Goal: Task Accomplishment & Management: Use online tool/utility

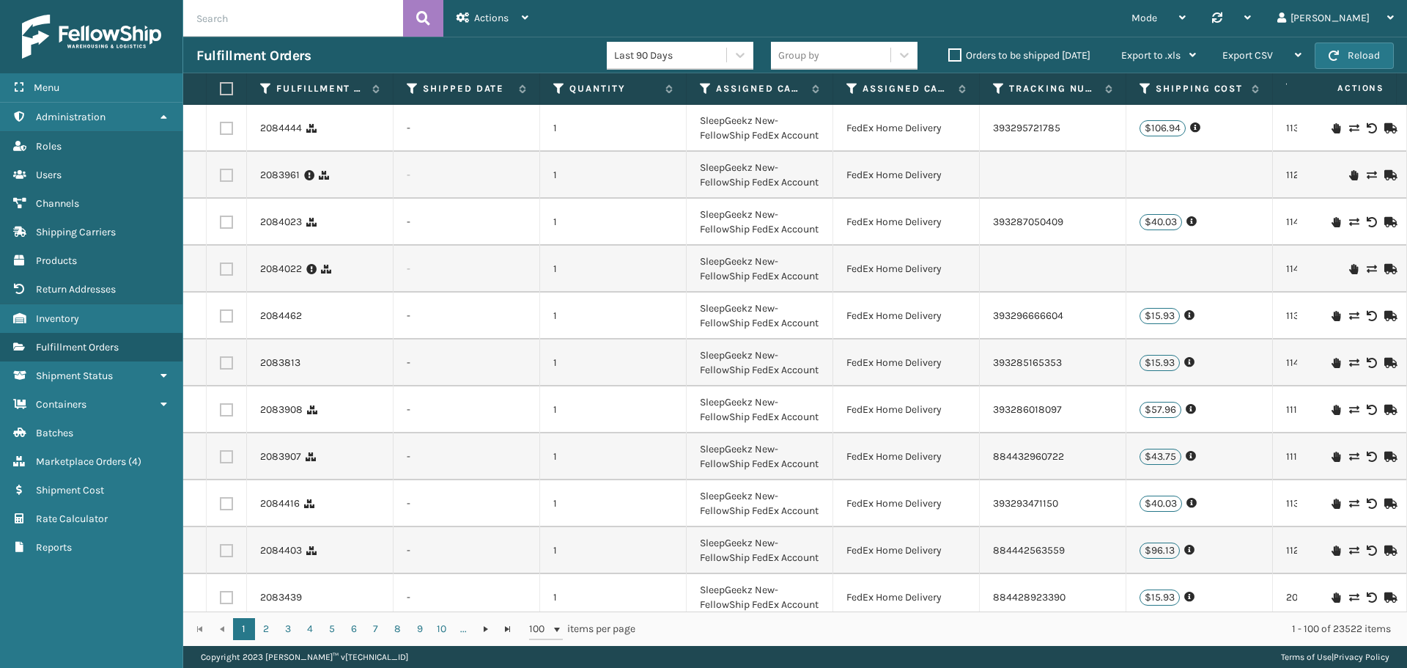
scroll to position [0, 760]
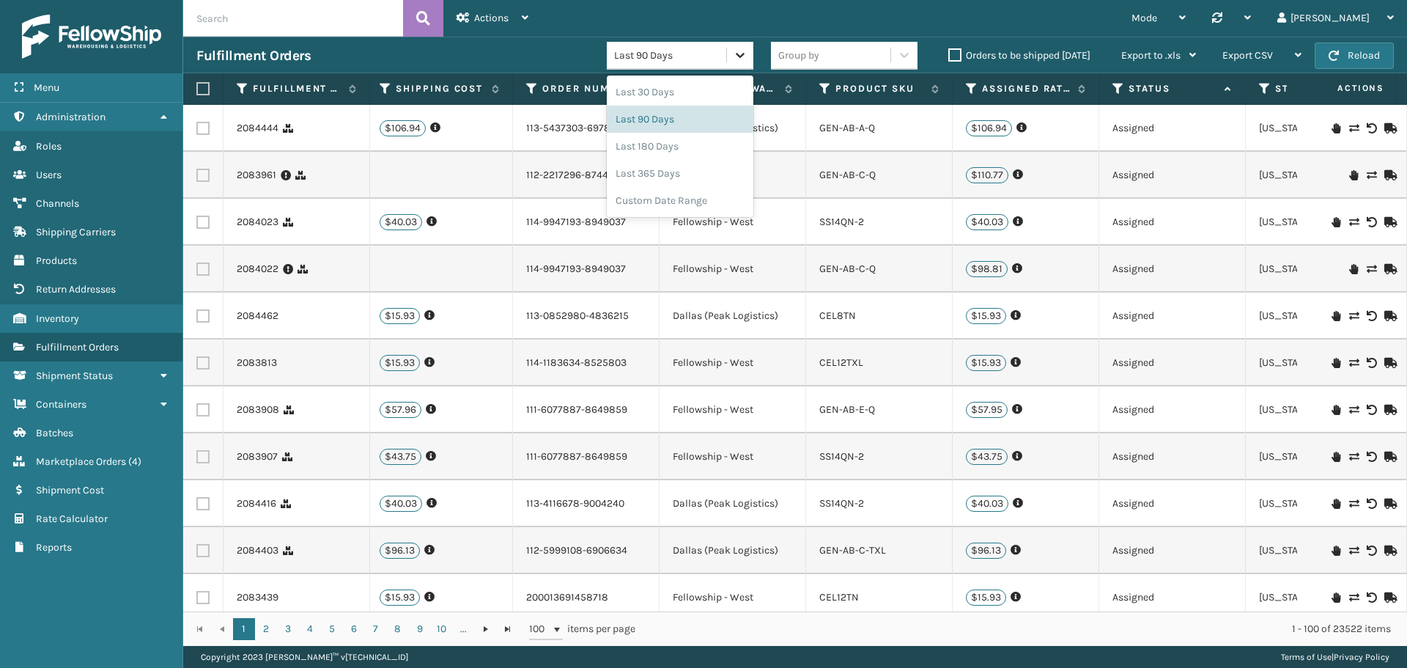
click at [724, 53] on div "Last 90 Days" at bounding box center [671, 55] width 114 height 15
click at [691, 174] on div "Last 365 Days" at bounding box center [680, 173] width 147 height 27
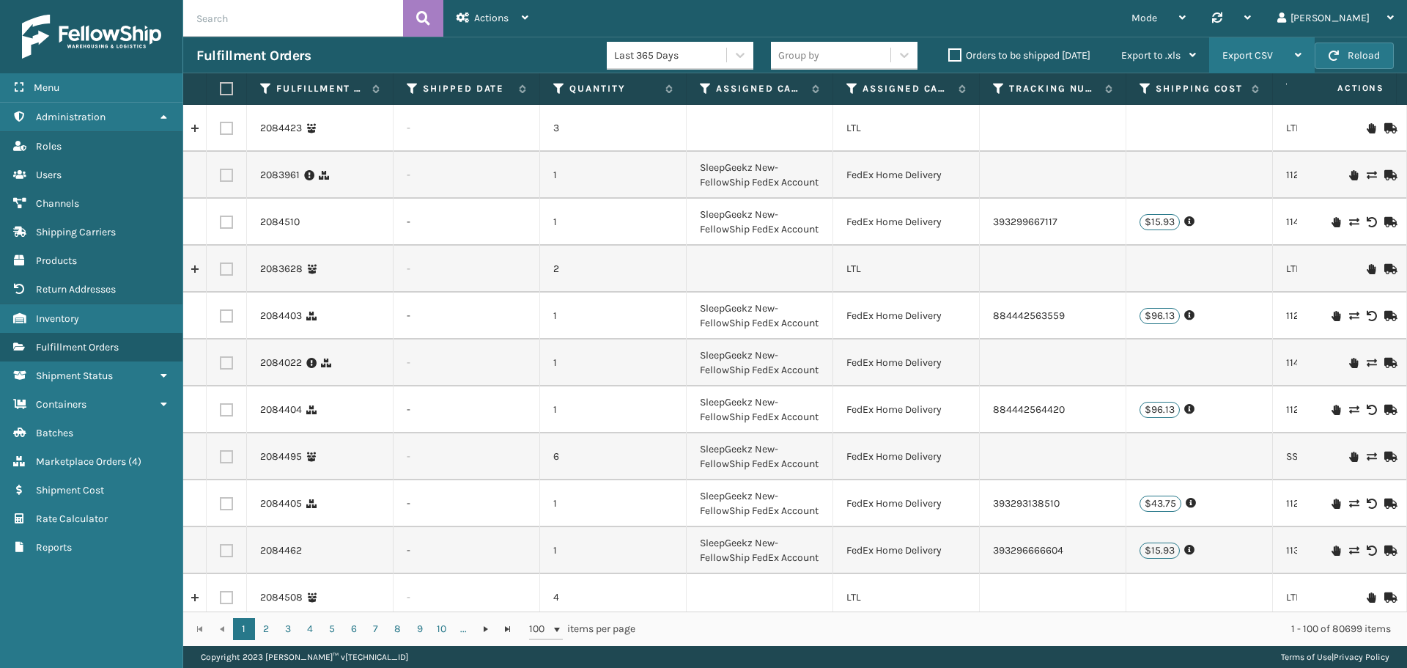
click at [1269, 55] on span "Export CSV" at bounding box center [1247, 55] width 51 height 12
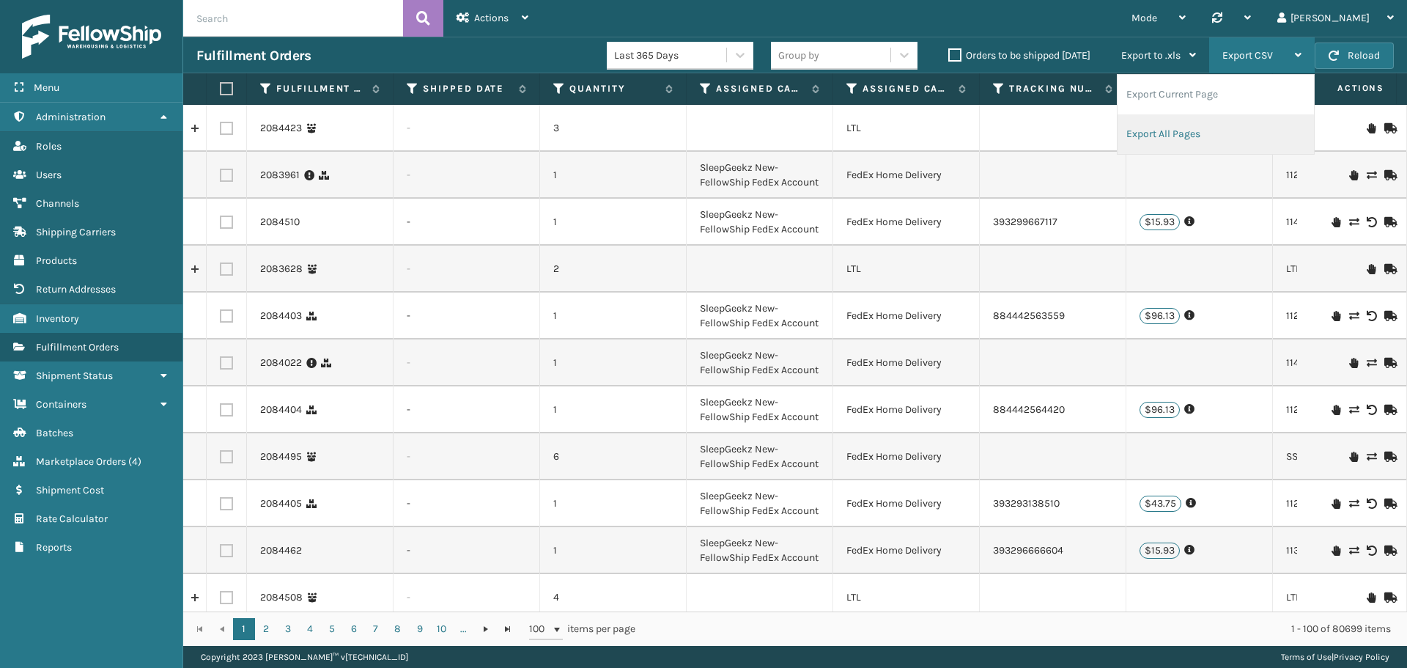
click at [1185, 137] on li "Export All Pages" at bounding box center [1216, 134] width 196 height 40
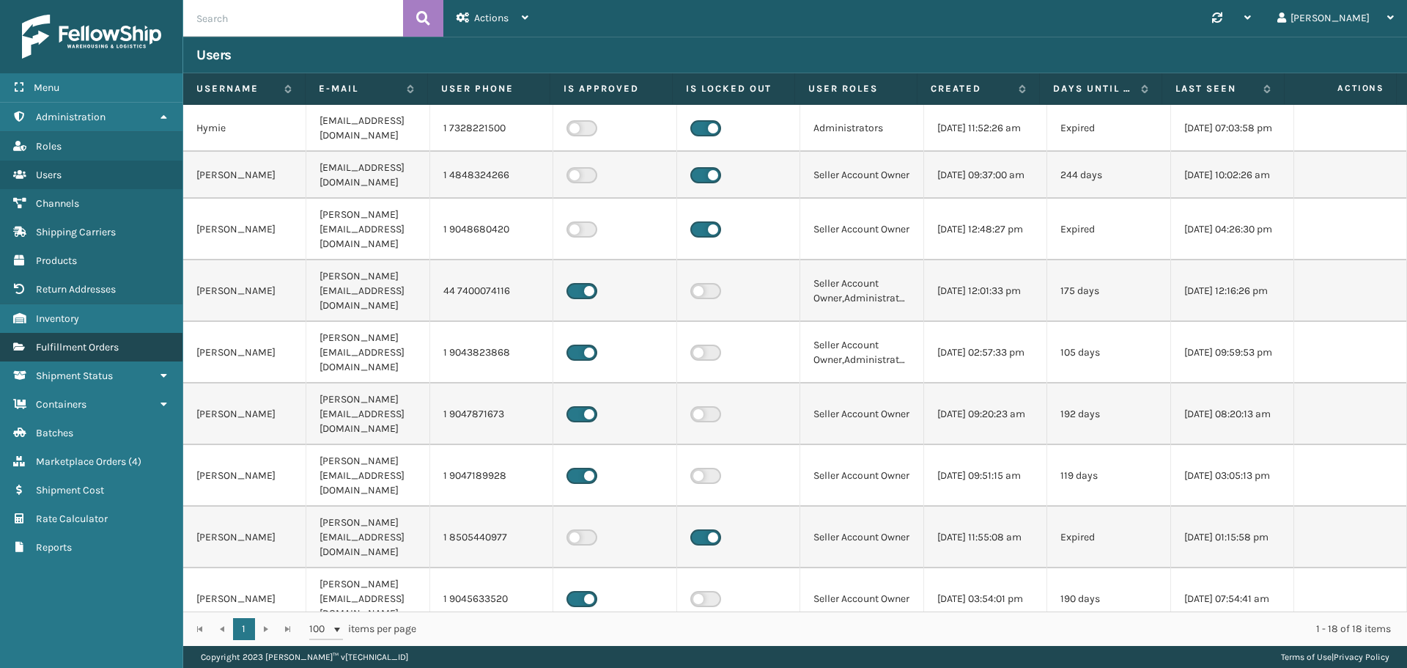
click at [78, 347] on span "Fulfillment Orders" at bounding box center [77, 347] width 83 height 12
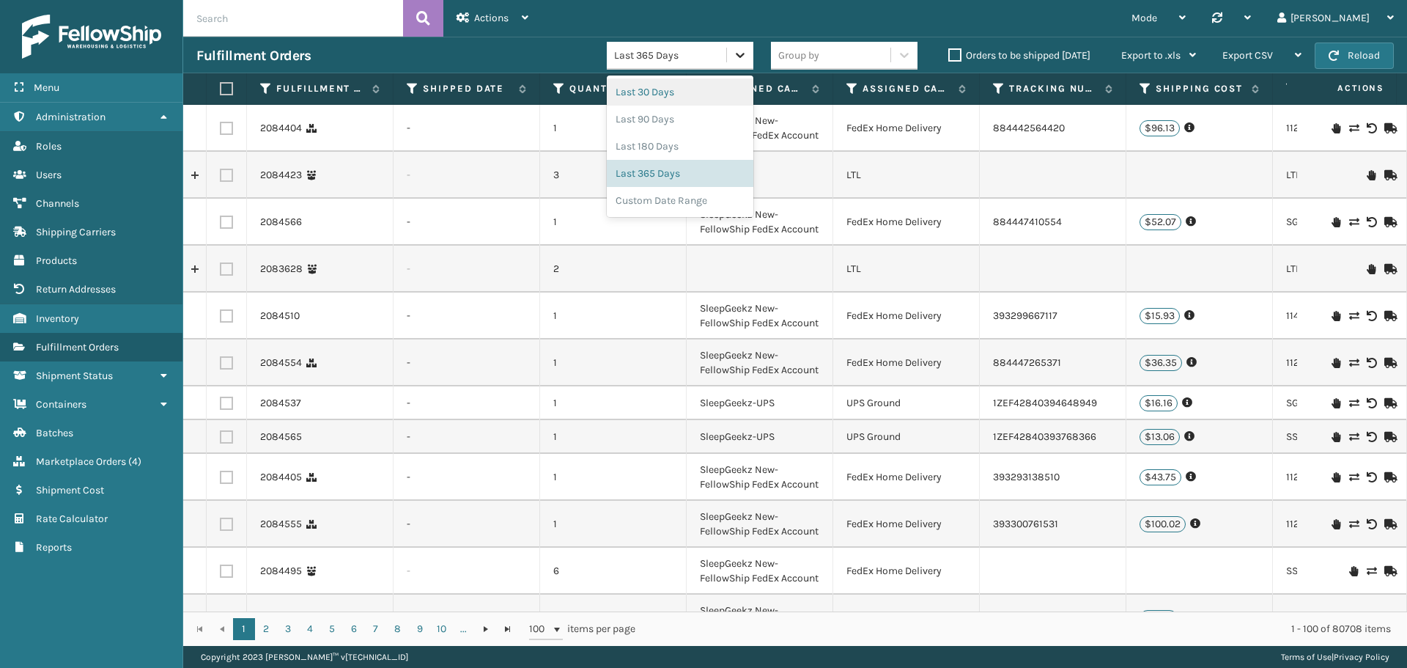
click at [742, 53] on icon at bounding box center [740, 55] width 15 height 15
click at [667, 151] on div "Last 180 Days" at bounding box center [680, 146] width 147 height 27
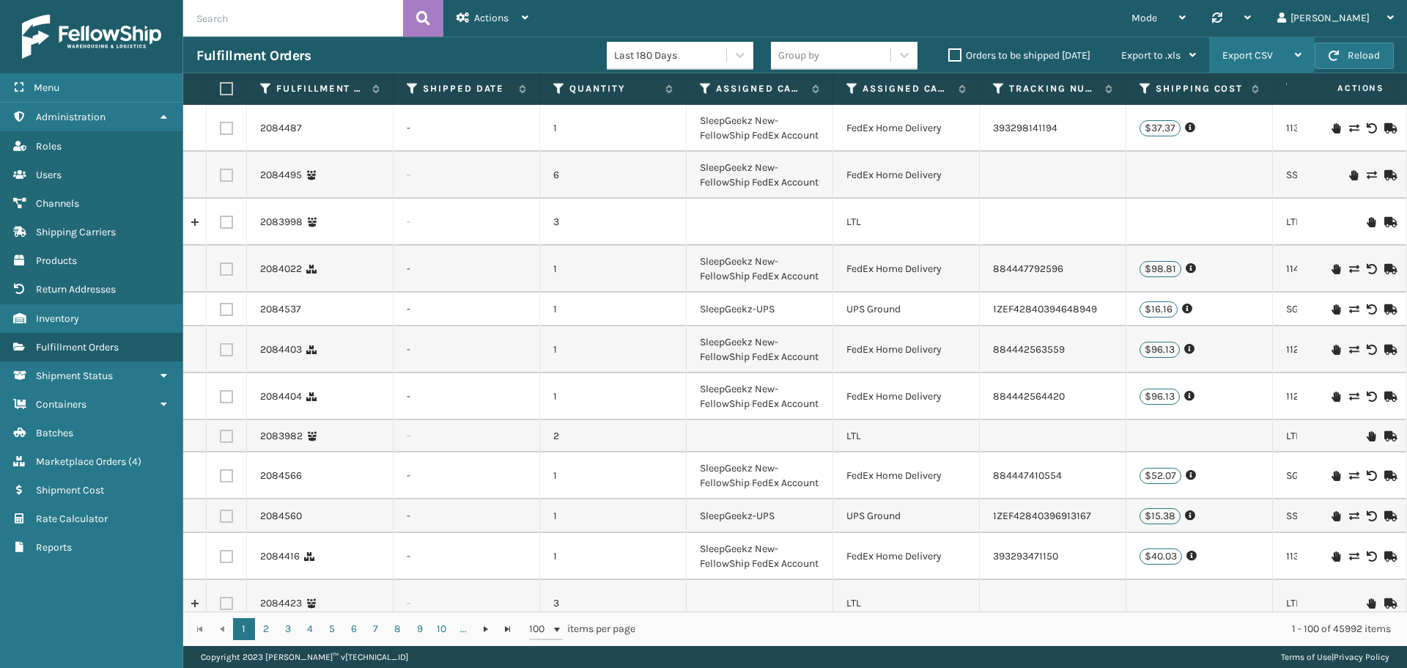
click at [1276, 59] on div "Export CSV" at bounding box center [1261, 55] width 79 height 37
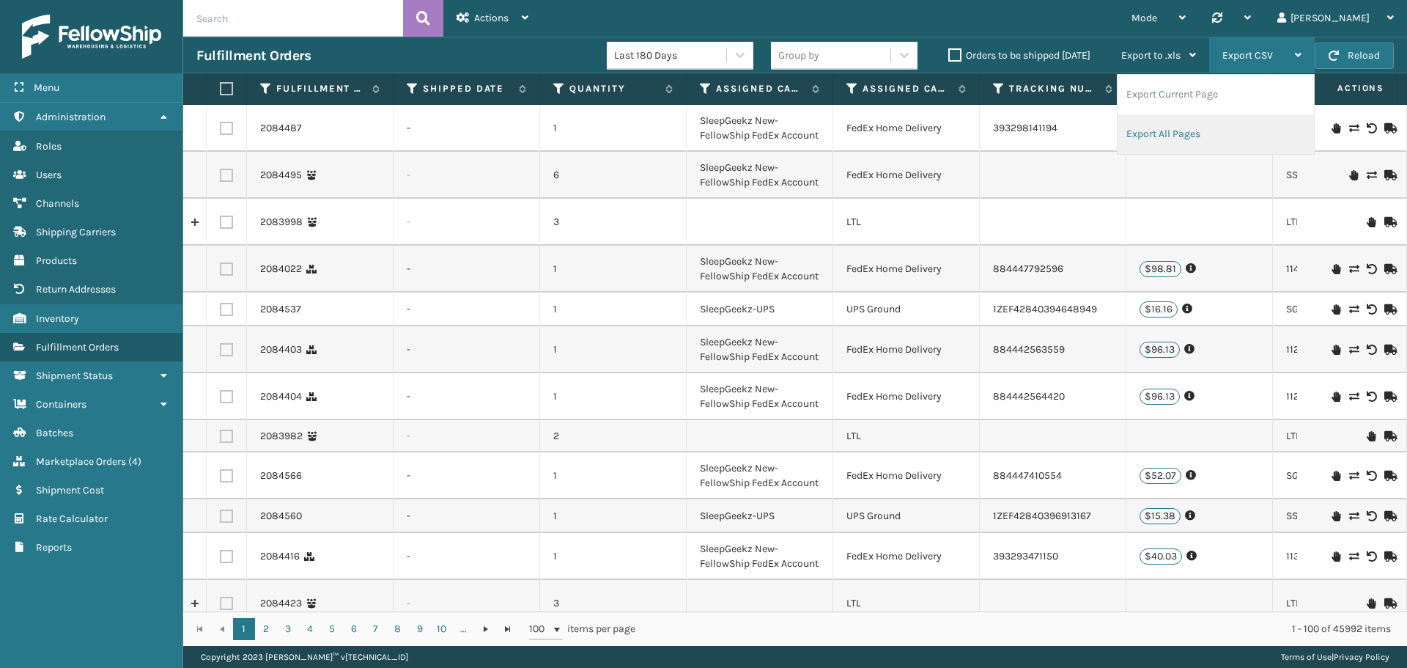
click at [1195, 138] on li "Export All Pages" at bounding box center [1216, 134] width 196 height 40
